Goal: Task Accomplishment & Management: Use online tool/utility

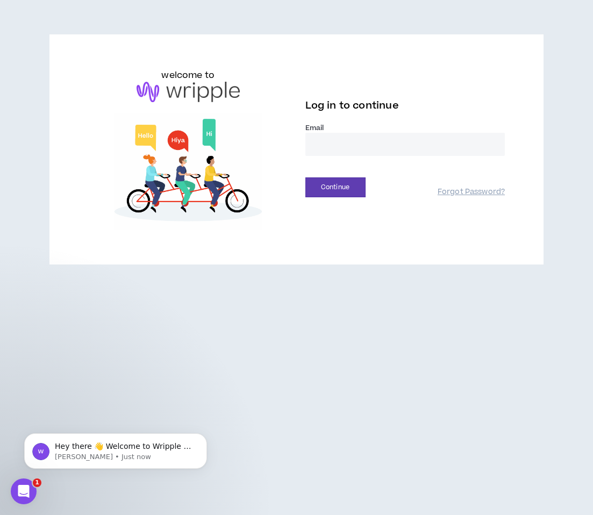
click at [326, 139] on input "email" at bounding box center [405, 144] width 200 height 23
type input "**********"
click at [352, 187] on button "Continue" at bounding box center [335, 187] width 60 height 20
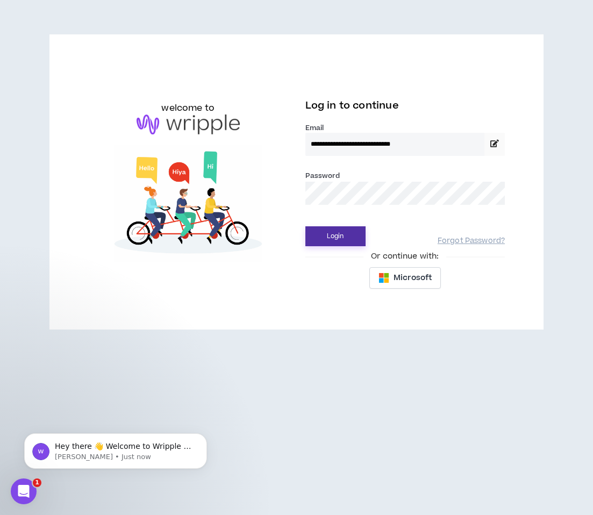
click at [328, 240] on button "Login" at bounding box center [335, 236] width 60 height 20
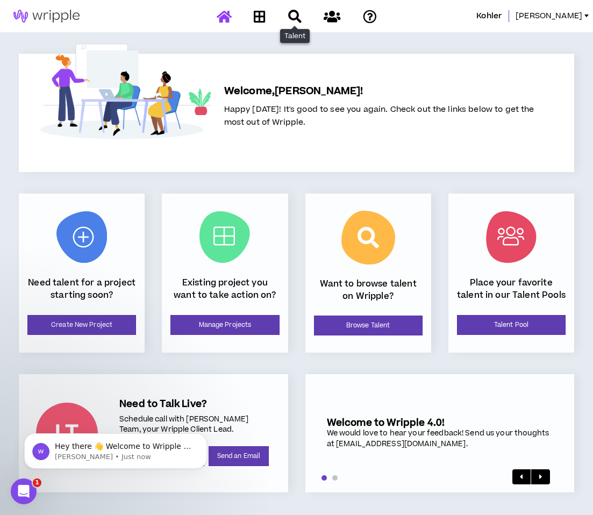
click at [292, 18] on icon at bounding box center [294, 16] width 13 height 13
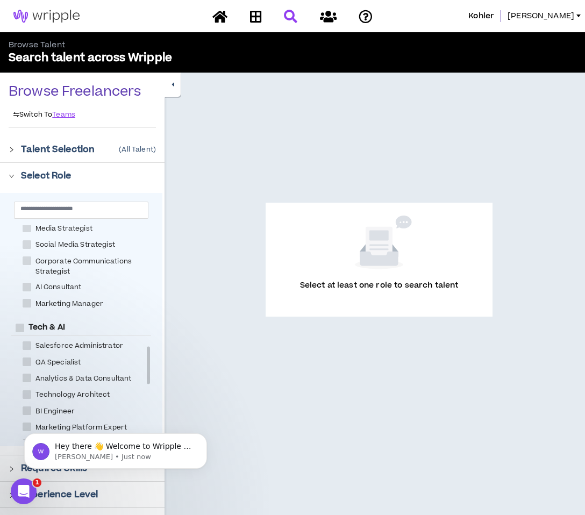
scroll to position [698, 0]
click at [82, 208] on input "text" at bounding box center [76, 208] width 113 height 8
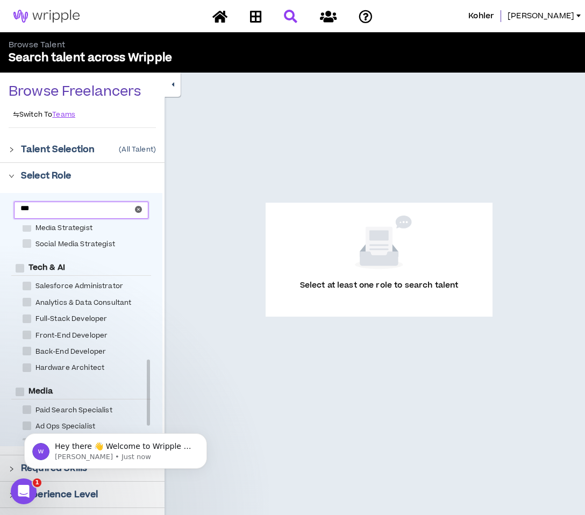
scroll to position [0, 0]
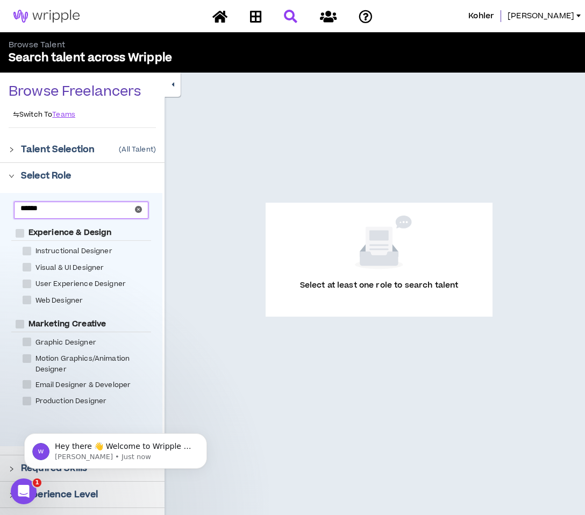
type input "******"
click at [27, 342] on span at bounding box center [27, 341] width 9 height 9
checkbox Designer "****"
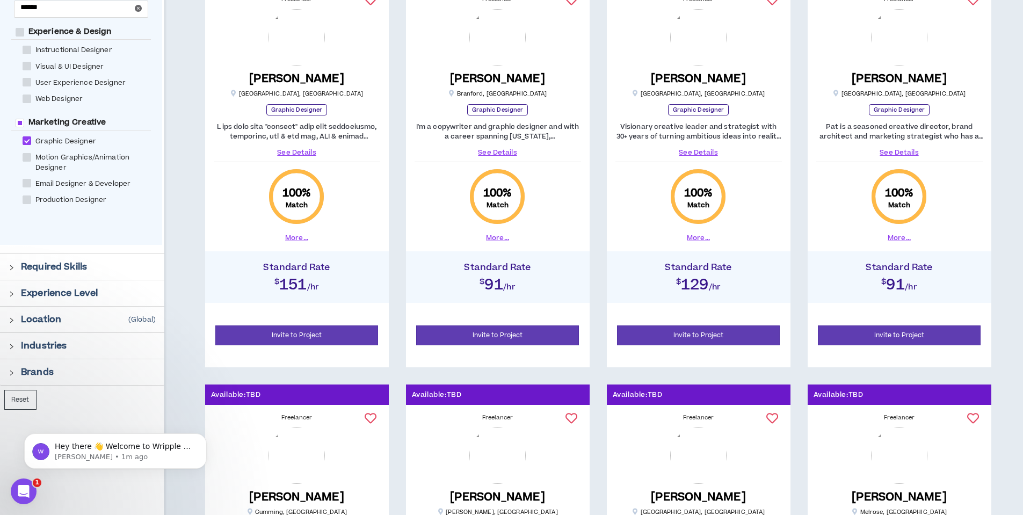
scroll to position [269, 0]
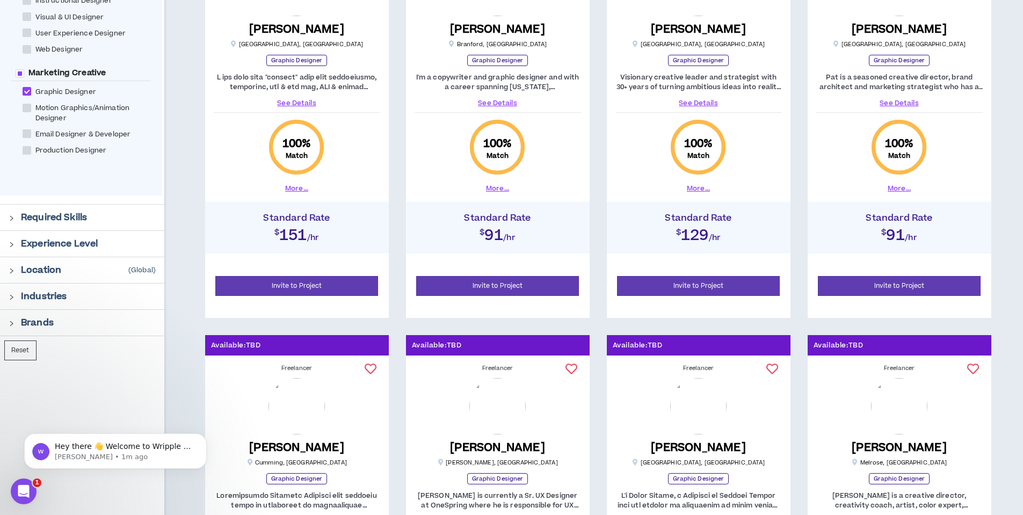
click at [85, 212] on p "Required Skills" at bounding box center [54, 217] width 66 height 13
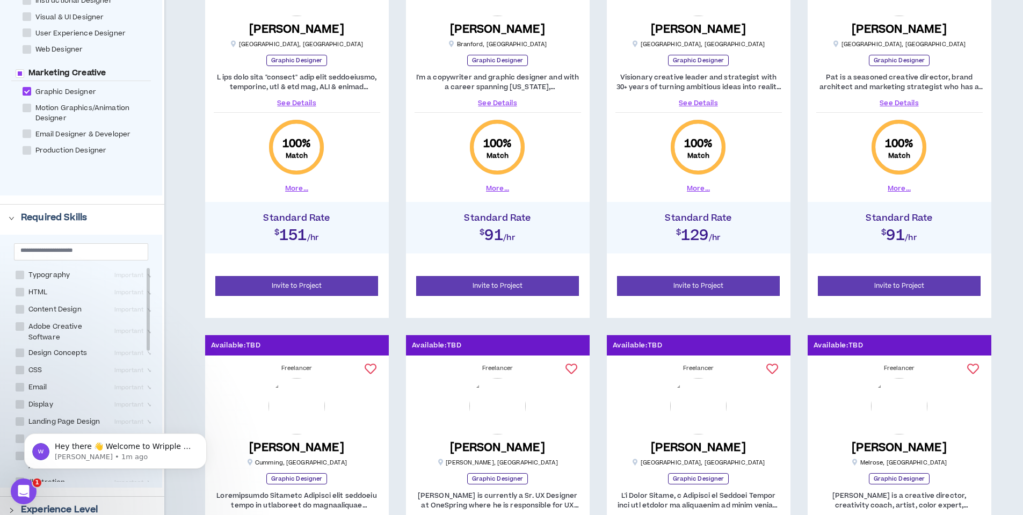
click at [85, 212] on p "Required Skills" at bounding box center [54, 217] width 66 height 13
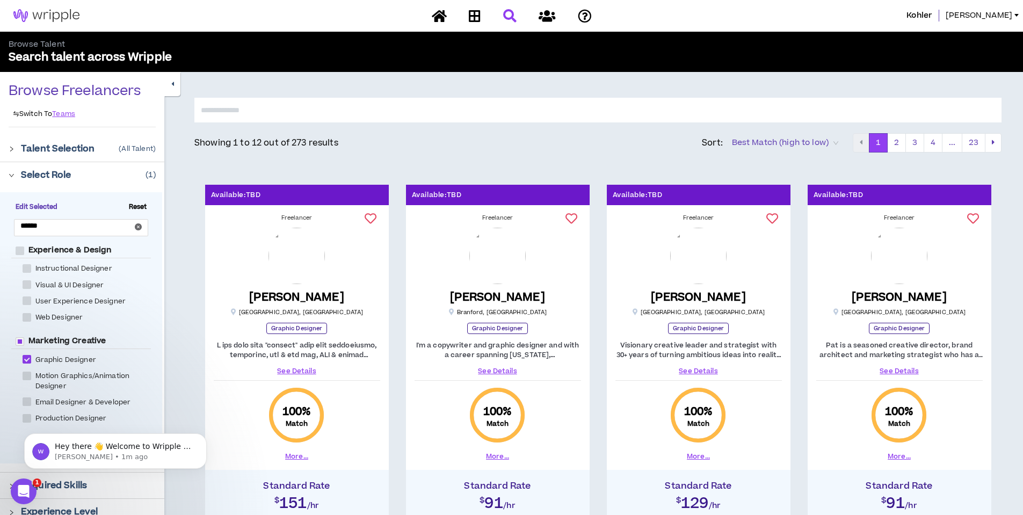
scroll to position [0, 0]
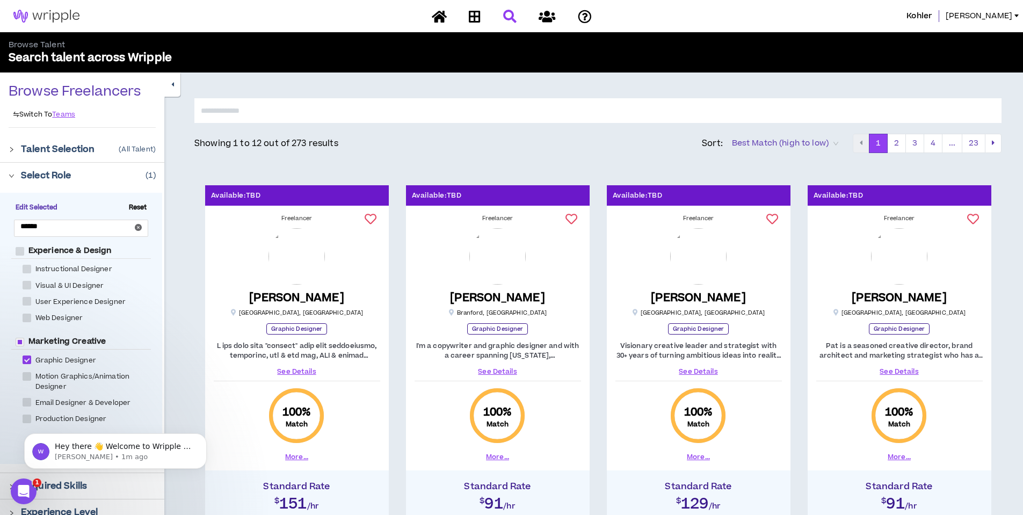
click at [87, 154] on p "Talent Selection" at bounding box center [58, 149] width 74 height 13
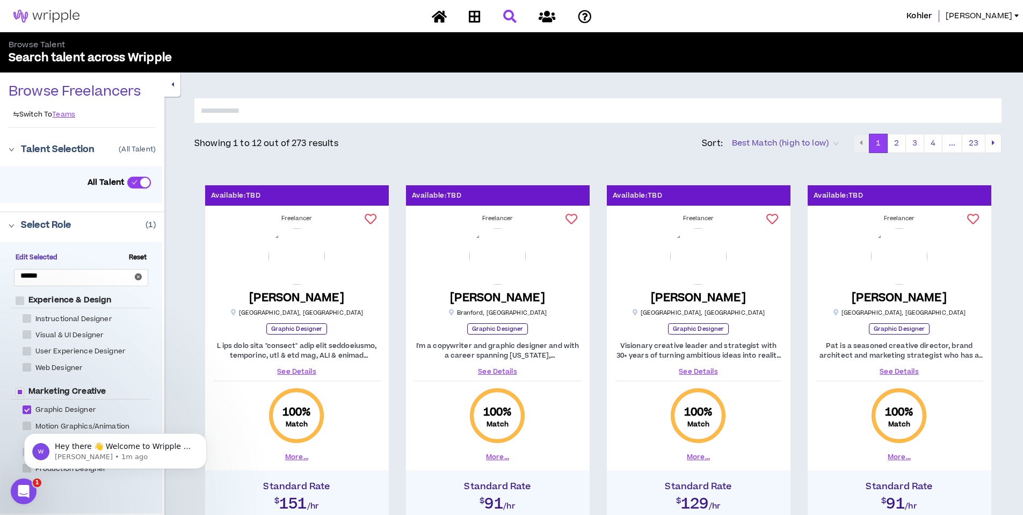
click at [87, 154] on p "Talent Selection" at bounding box center [58, 149] width 74 height 13
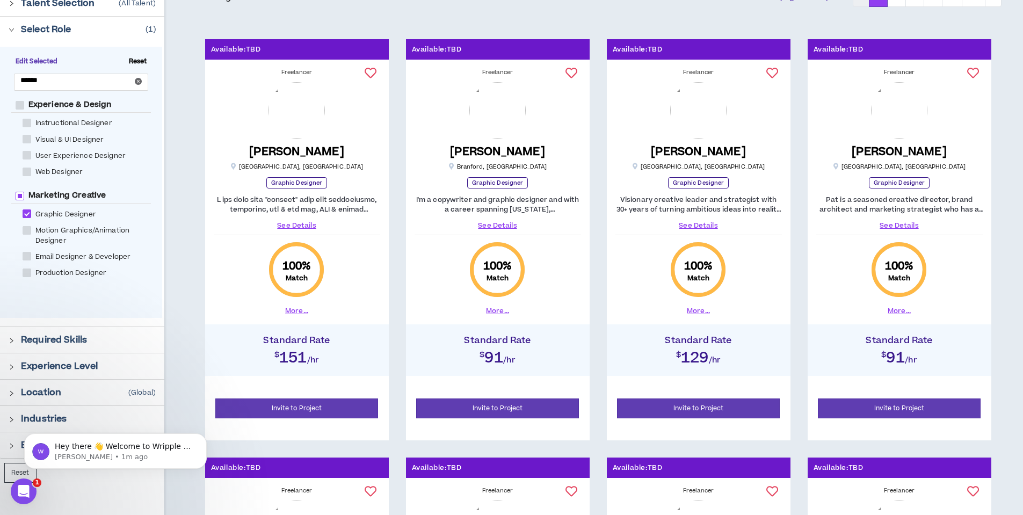
scroll to position [161, 0]
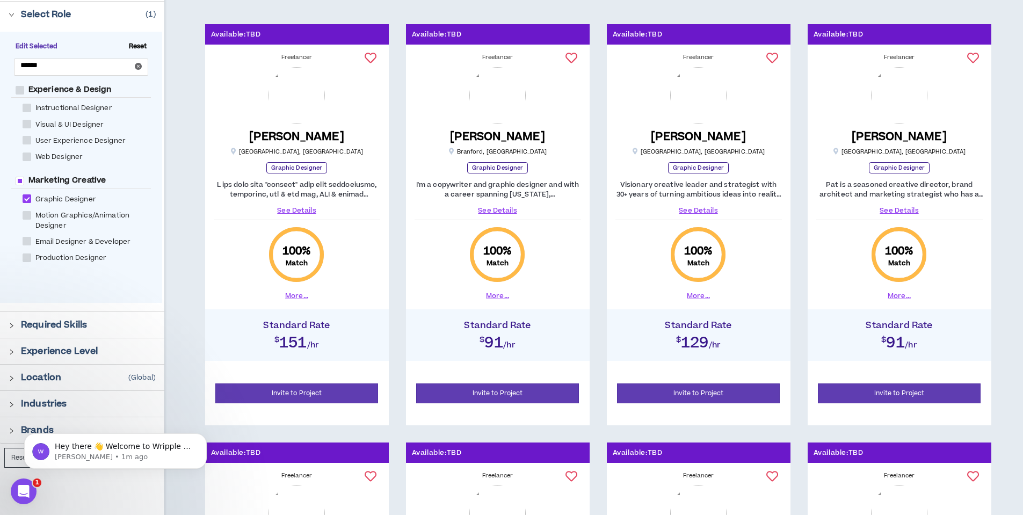
click at [30, 242] on span at bounding box center [27, 241] width 9 height 9
checkbox Developer "****"
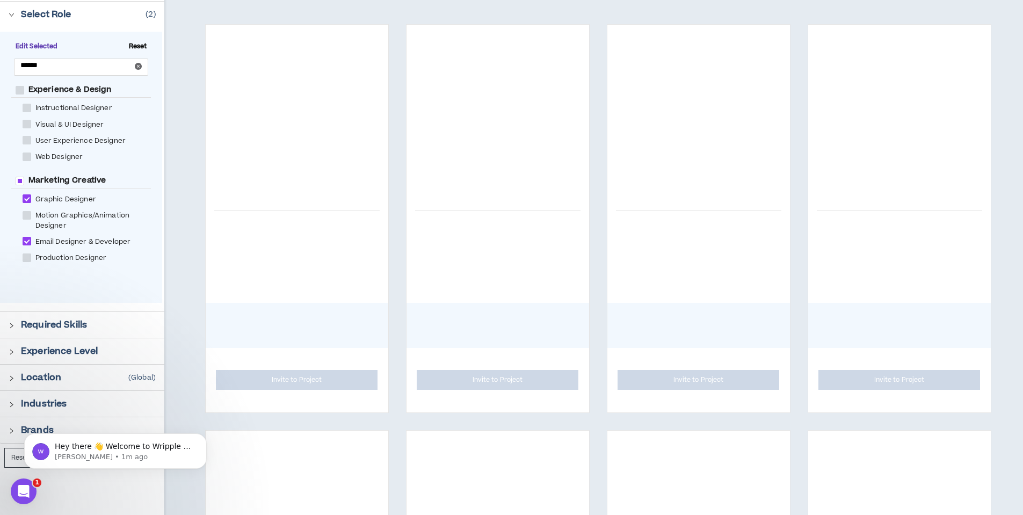
click at [27, 221] on label "Motion Graphics/Animation Designer" at bounding box center [91, 221] width 136 height 22
checkbox Designer "****"
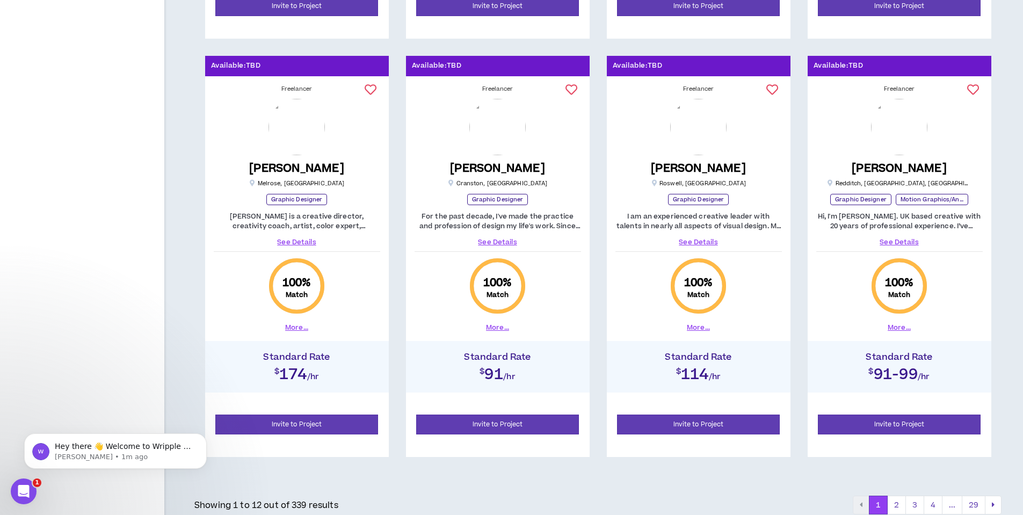
scroll to position [1001, 0]
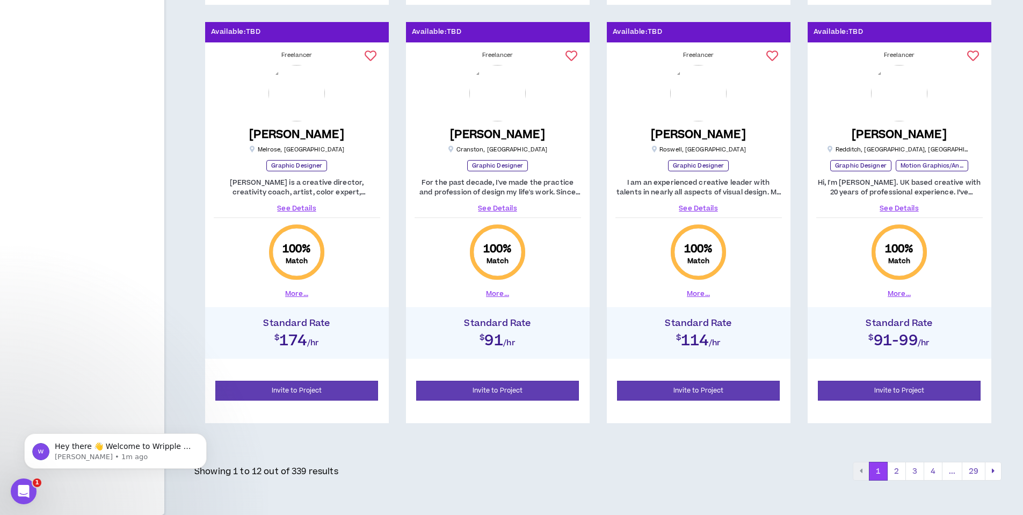
click at [592, 471] on button "1" at bounding box center [878, 471] width 19 height 19
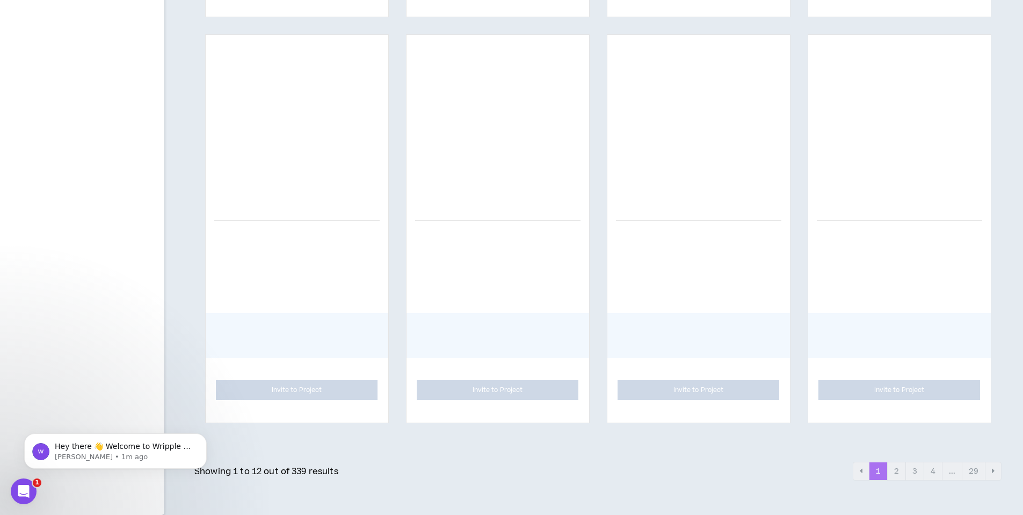
scroll to position [963, 0]
click at [592, 472] on li "2" at bounding box center [897, 471] width 18 height 19
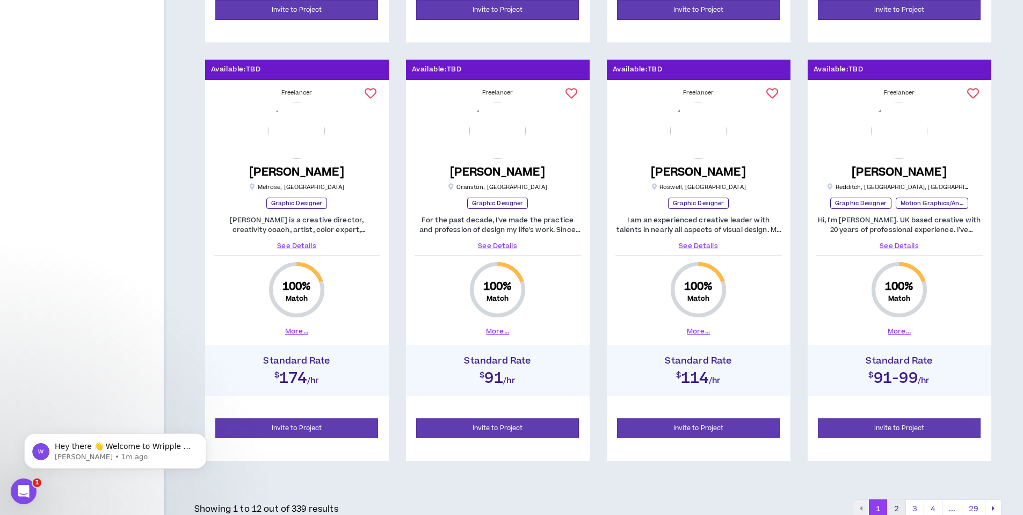
click at [592, 508] on button "2" at bounding box center [897, 509] width 19 height 19
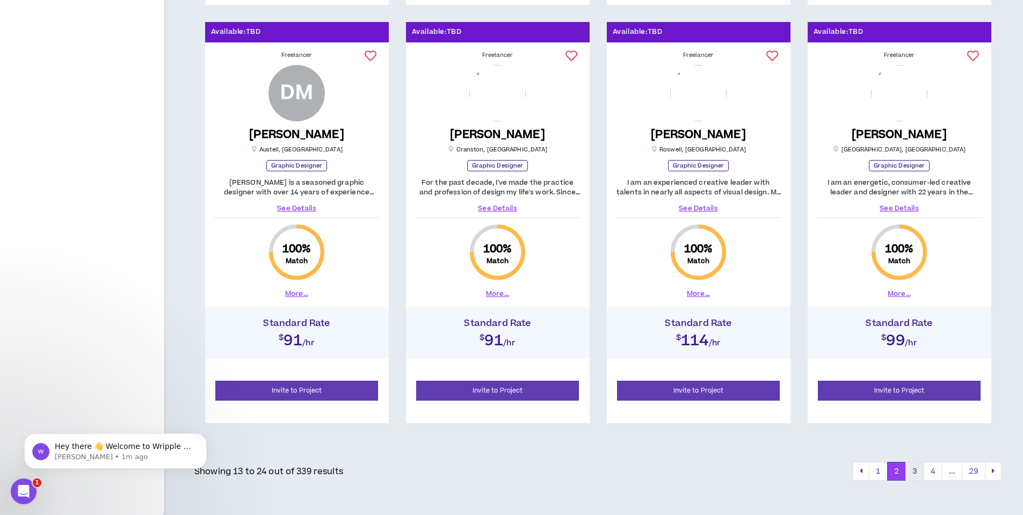
click at [592, 472] on button "3" at bounding box center [915, 471] width 19 height 19
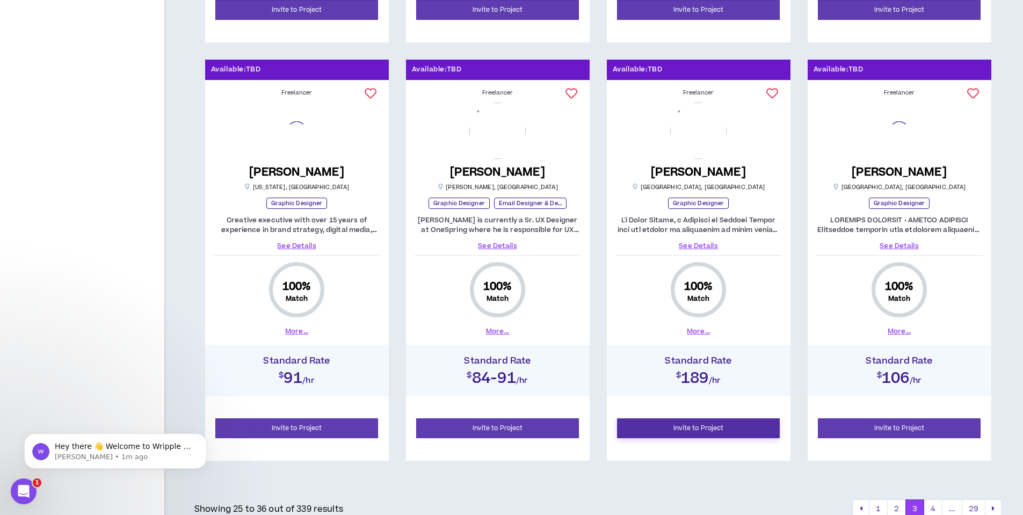
scroll to position [1001, 0]
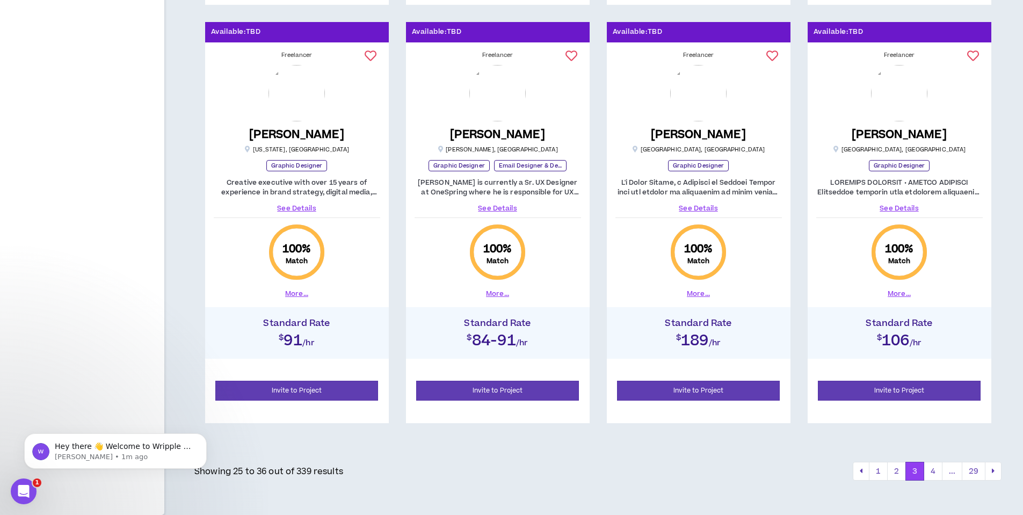
click at [592, 473] on button "3" at bounding box center [915, 471] width 19 height 19
click at [592, 473] on button "4" at bounding box center [933, 471] width 19 height 19
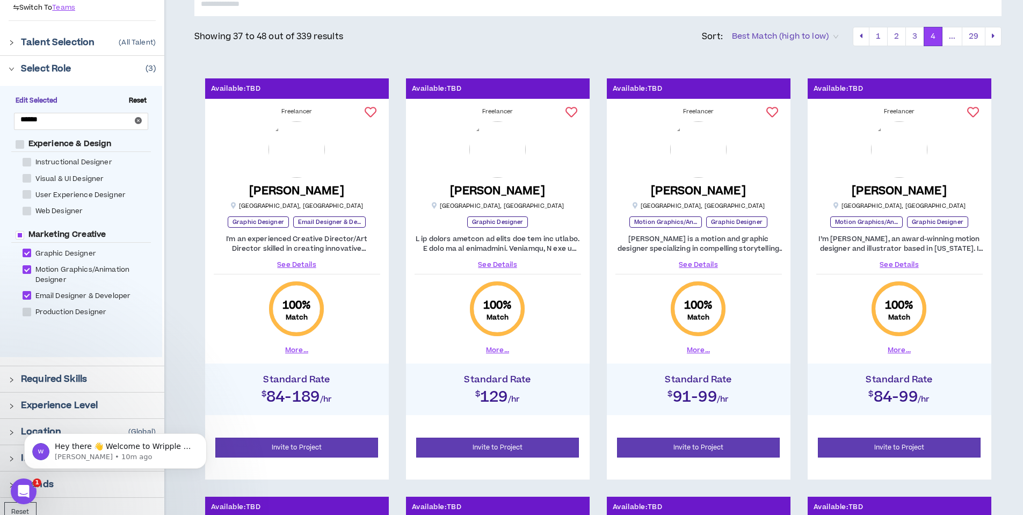
scroll to position [107, 0]
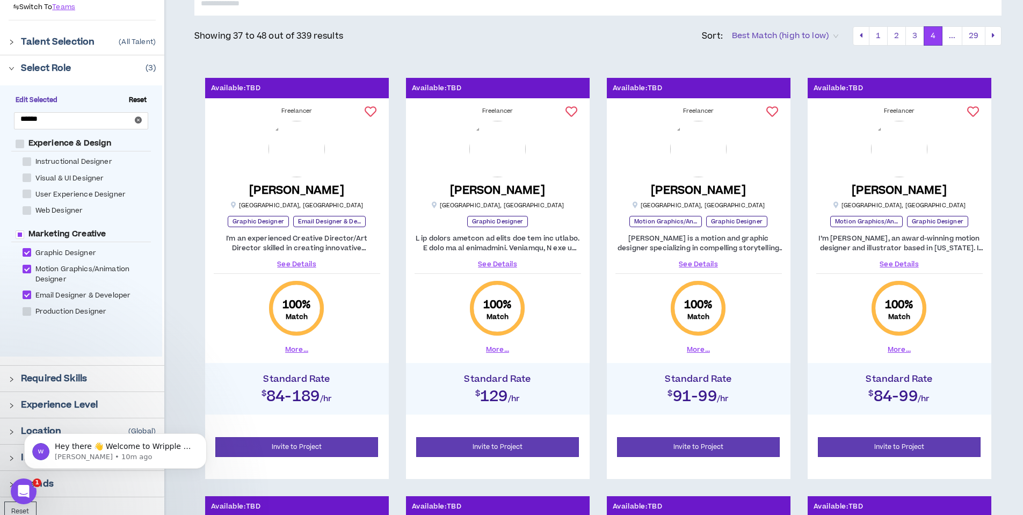
click at [90, 309] on span "Production Designer" at bounding box center [71, 312] width 80 height 10
checkbox Designer "****"
checkbox Creative "****"
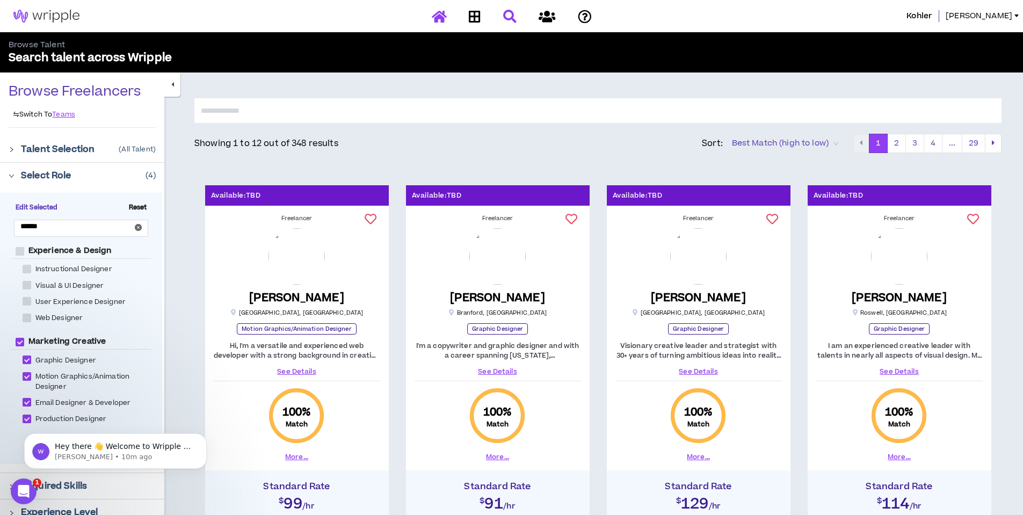
click at [437, 19] on icon at bounding box center [439, 16] width 15 height 13
